Goal: Check status: Check status

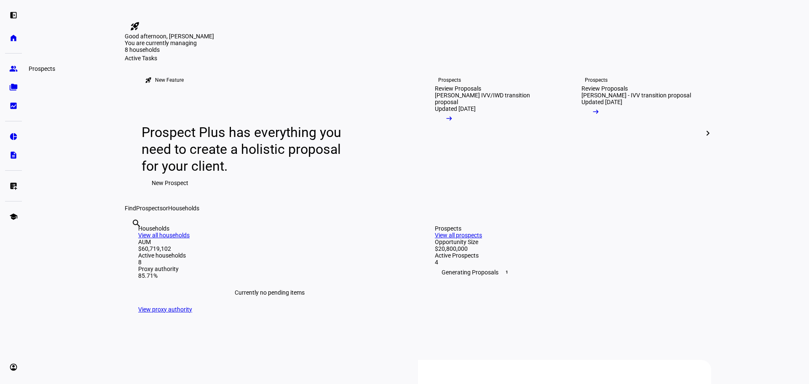
click at [11, 67] on eth-mat-symbol "group" at bounding box center [13, 68] width 8 height 8
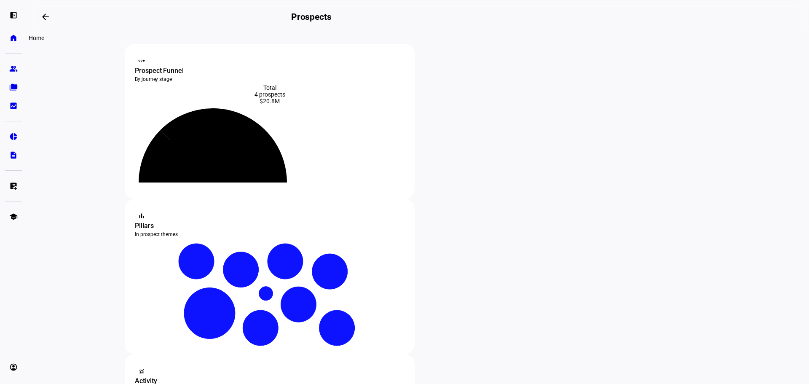
click at [12, 40] on eth-mat-symbol "home" at bounding box center [13, 38] width 8 height 8
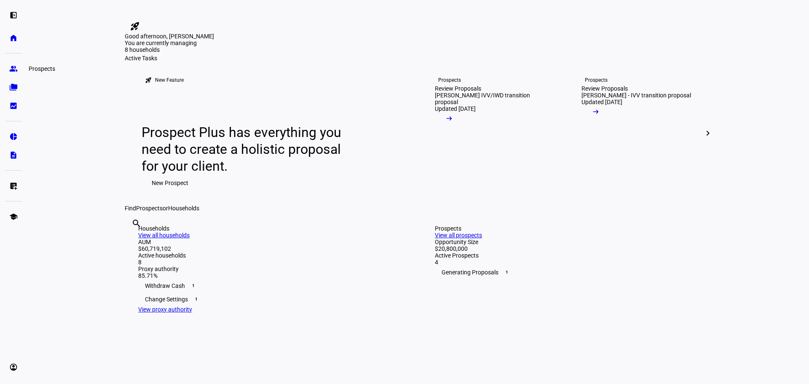
click at [12, 69] on eth-mat-symbol "group" at bounding box center [13, 68] width 8 height 8
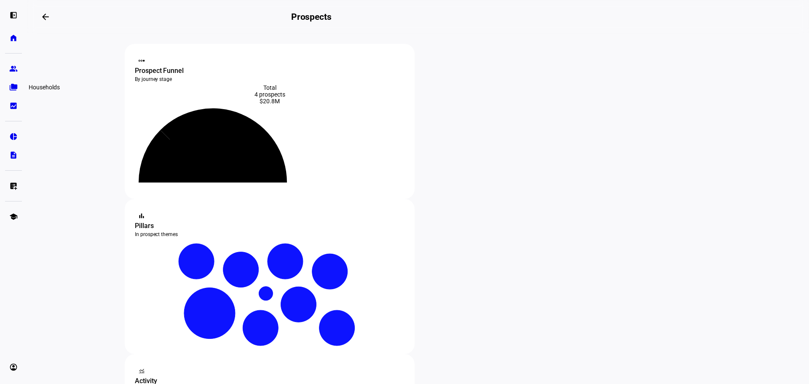
click at [14, 87] on eth-mat-symbol "folder_copy" at bounding box center [13, 87] width 8 height 8
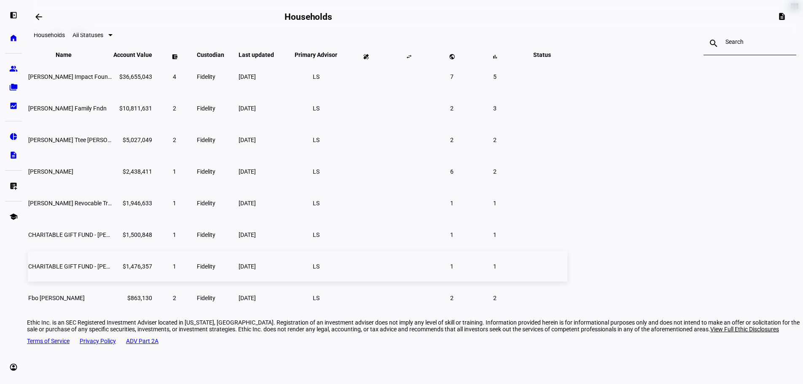
scroll to position [46, 0]
click at [73, 174] on span "[PERSON_NAME]" at bounding box center [50, 171] width 45 height 7
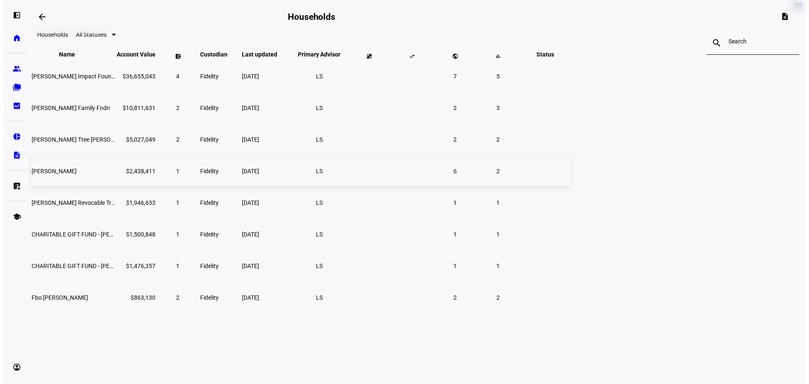
scroll to position [0, 0]
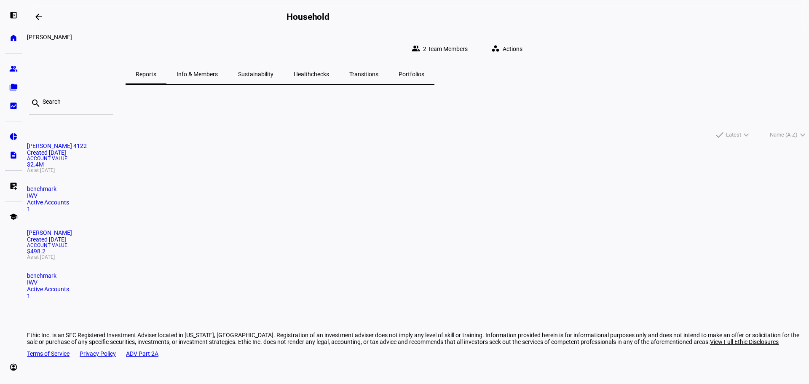
click at [266, 212] on mat-card "[PERSON_NAME] 4122 Created [DATE] Account Value $2.4M As at [DATE] benchmark IW…" at bounding box center [418, 177] width 782 height 70
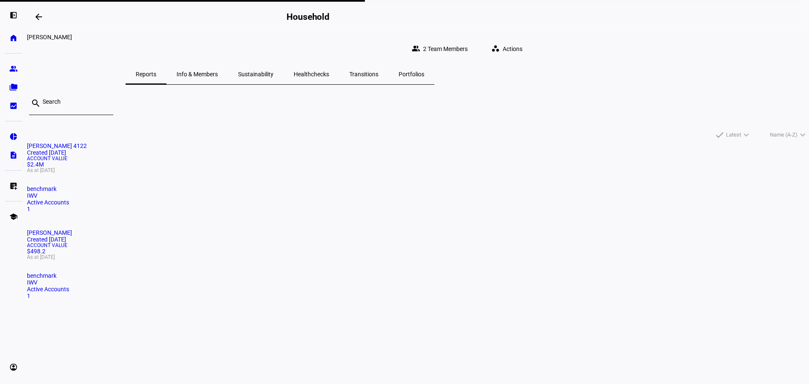
click at [258, 173] on div "Account Value $2.4M As at Aug 7, 2025" at bounding box center [418, 164] width 782 height 17
click at [500, 44] on mat-icon "workspaces" at bounding box center [495, 48] width 8 height 8
click at [509, 114] on div at bounding box center [404, 192] width 809 height 384
click at [468, 46] on span "2 Team Members" at bounding box center [445, 48] width 45 height 17
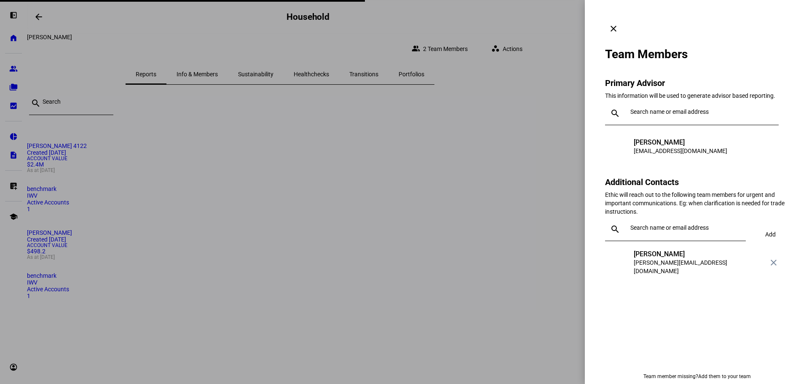
click at [619, 24] on mat-icon "clear" at bounding box center [614, 29] width 10 height 10
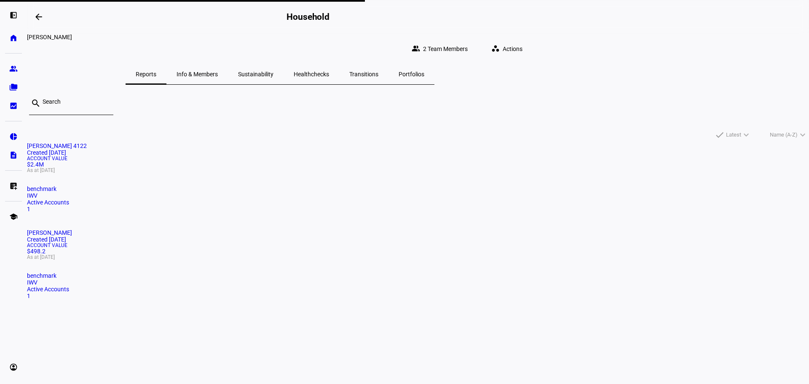
click at [215, 173] on div "Account Value $2.4M As at Aug 7, 2025" at bounding box center [418, 164] width 782 height 17
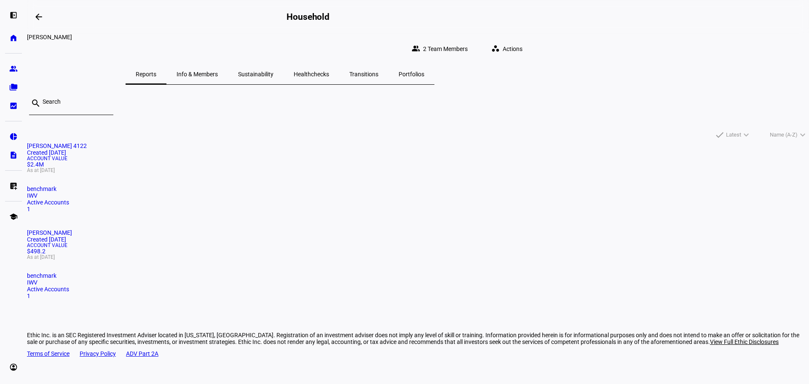
click at [266, 161] on span "Account Value" at bounding box center [418, 158] width 782 height 5
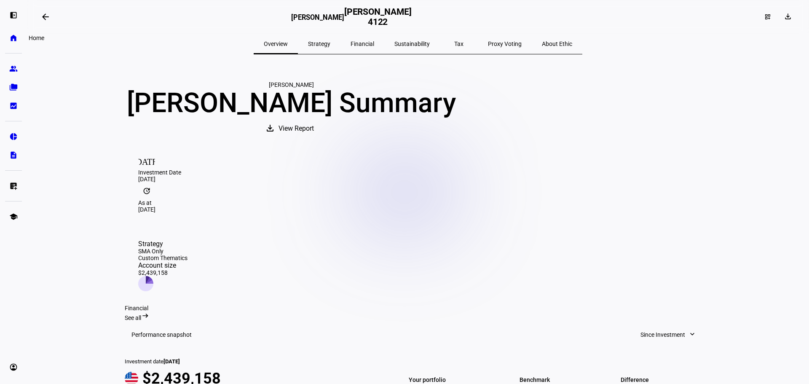
click at [13, 37] on eth-mat-symbol "home" at bounding box center [13, 38] width 8 height 8
